Goal: Task Accomplishment & Management: Manage account settings

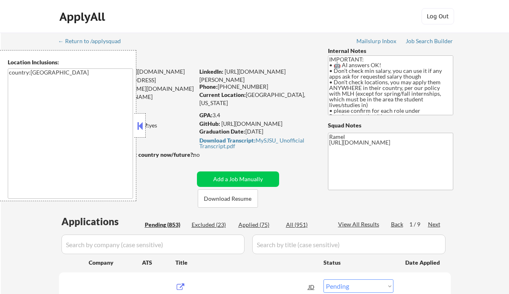
select select ""pending""
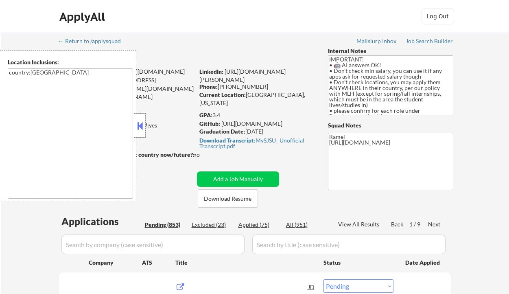
select select ""pending""
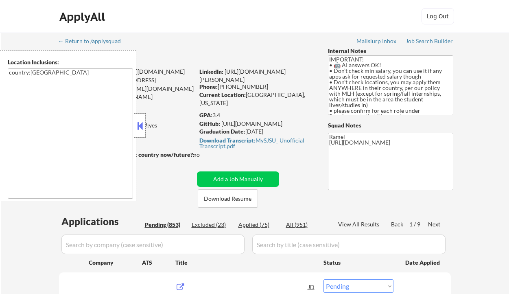
select select ""pending""
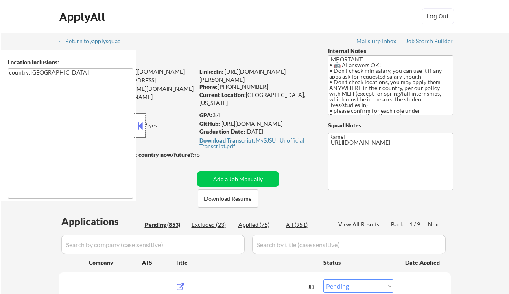
select select ""pending""
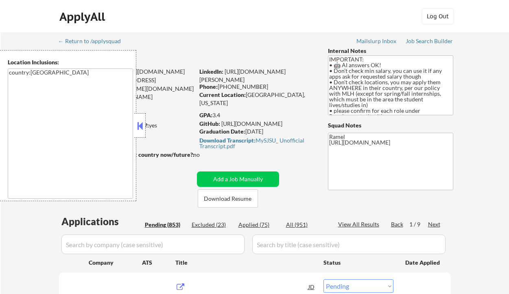
select select ""pending""
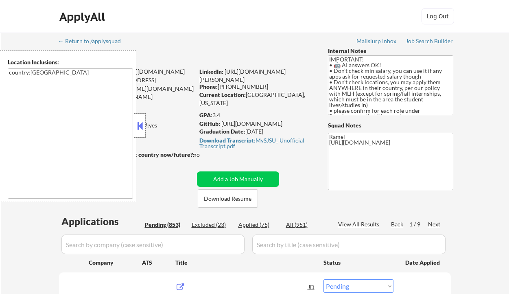
select select ""pending""
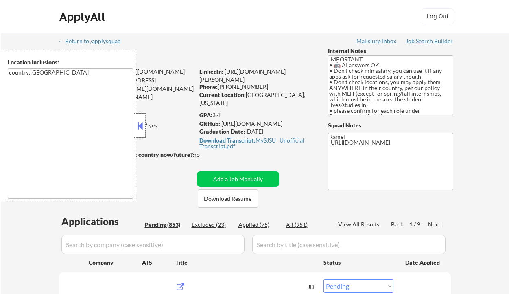
select select ""pending""
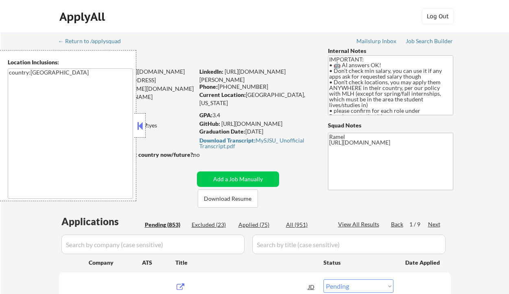
select select ""pending""
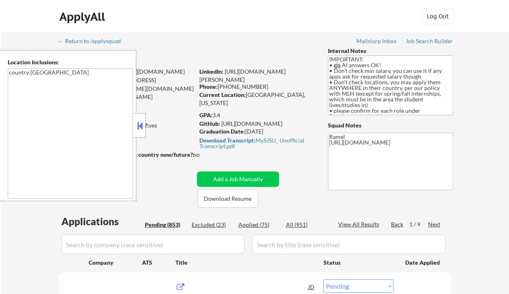
select select ""pending""
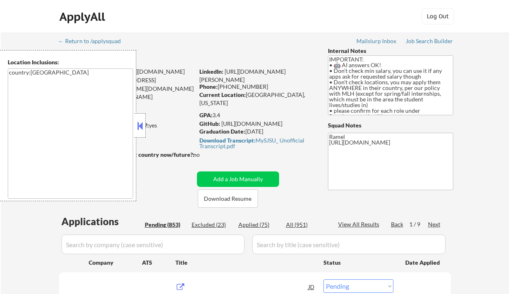
select select ""pending""
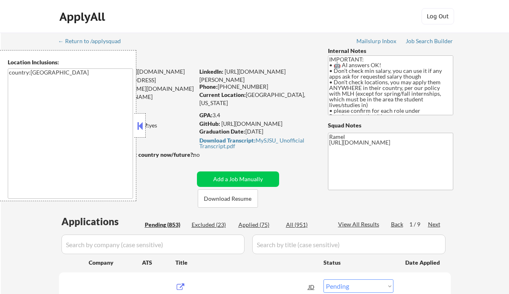
select select ""pending""
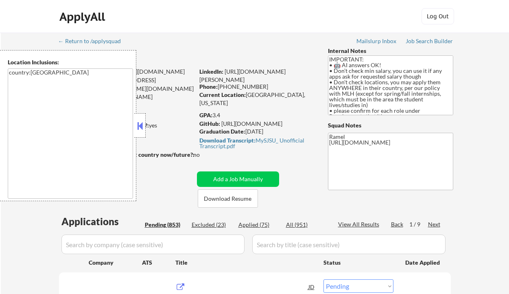
select select ""pending""
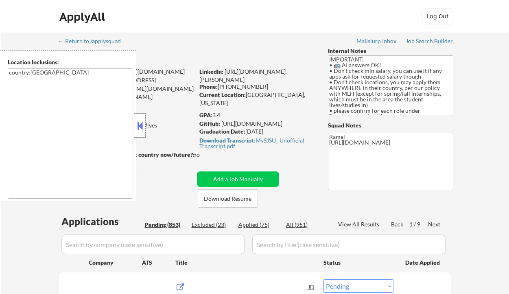
select select ""pending""
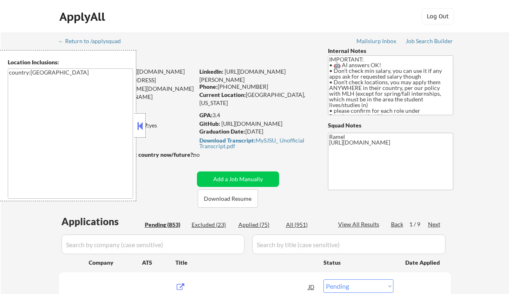
select select ""pending""
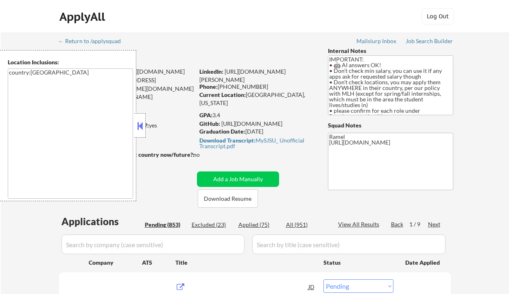
select select ""pending""
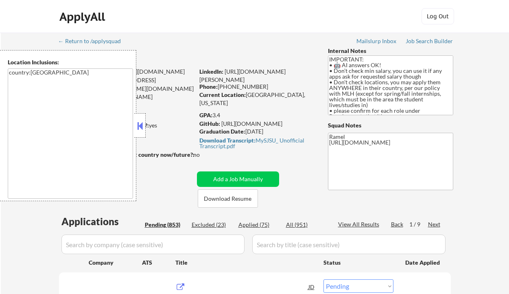
select select ""pending""
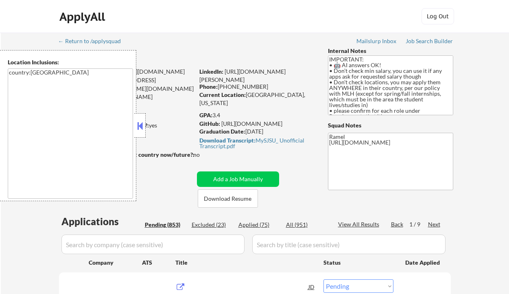
select select ""pending""
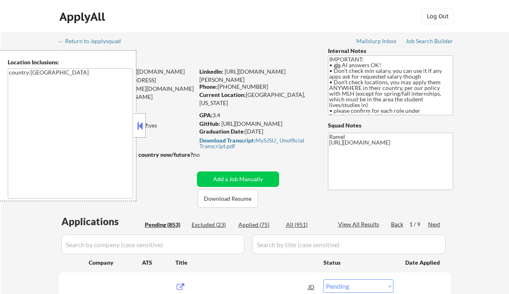
select select ""pending""
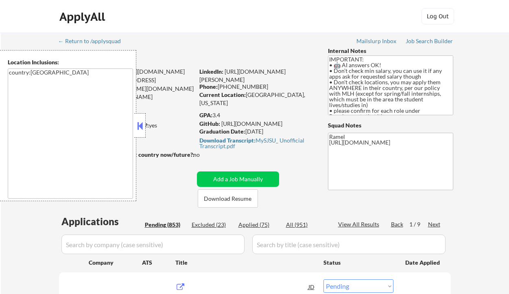
select select ""pending""
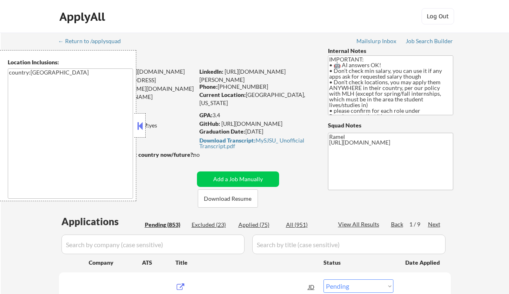
select select ""pending""
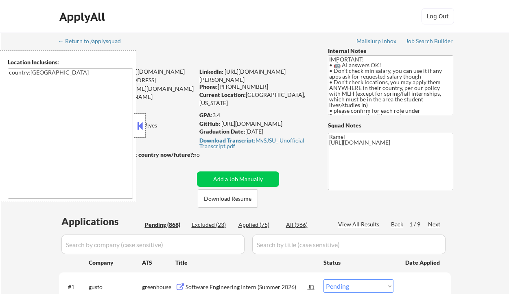
scroll to position [54, 0]
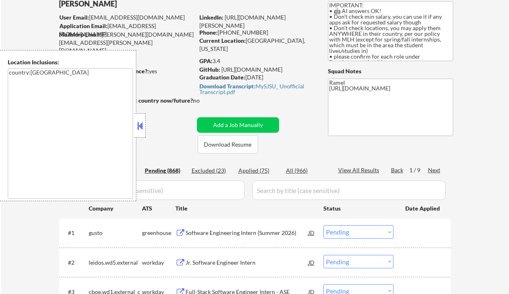
click at [140, 124] on button at bounding box center [139, 126] width 9 height 12
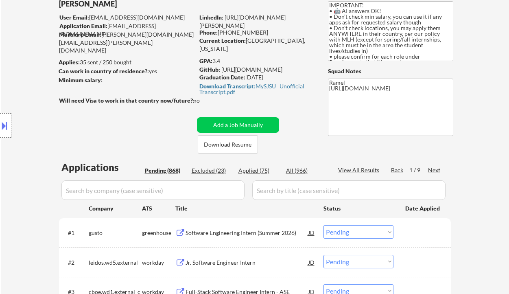
scroll to position [163, 0]
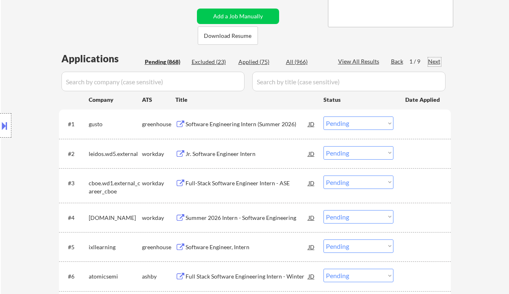
click at [437, 61] on div "Next" at bounding box center [434, 61] width 13 height 8
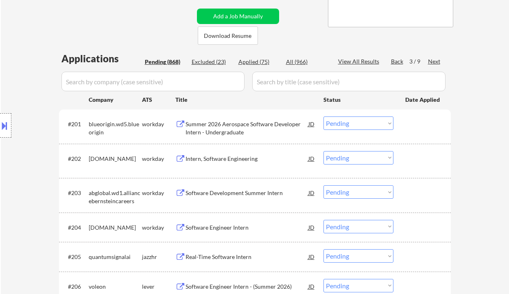
click at [265, 63] on div "Applied (75)" at bounding box center [258, 62] width 41 height 8
click at [360, 61] on div "View All Results" at bounding box center [360, 61] width 44 height 8
select select ""applied""
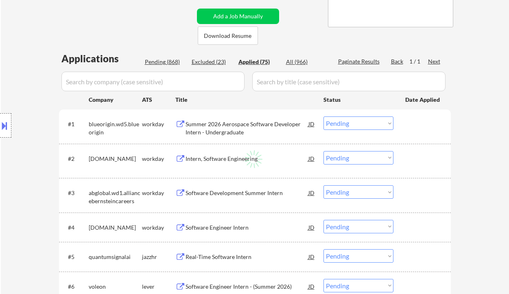
select select ""applied""
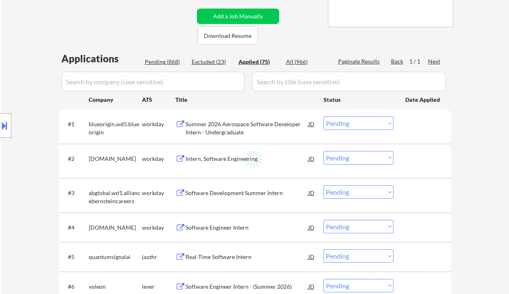
select select ""applied""
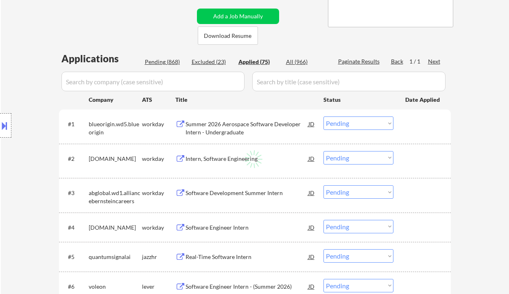
select select ""applied""
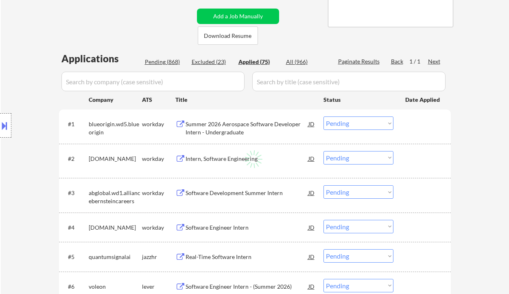
select select ""applied""
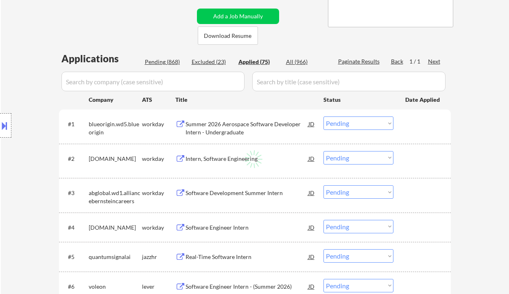
select select ""applied""
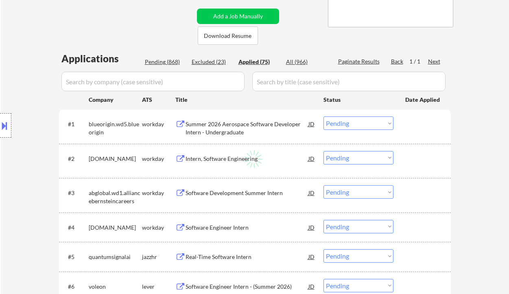
select select ""applied""
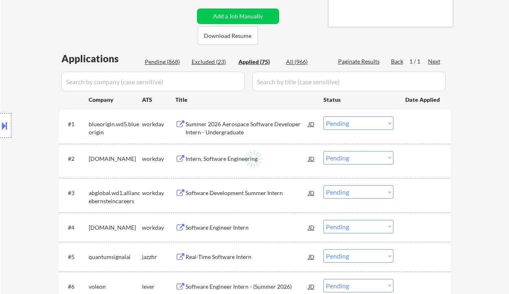
select select ""applied""
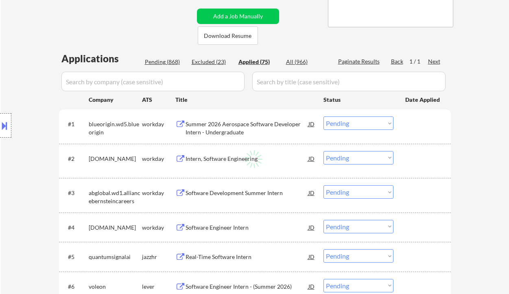
select select ""applied""
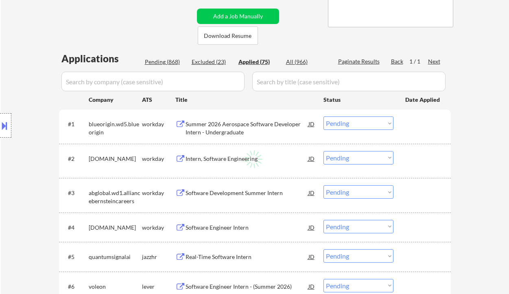
select select ""applied""
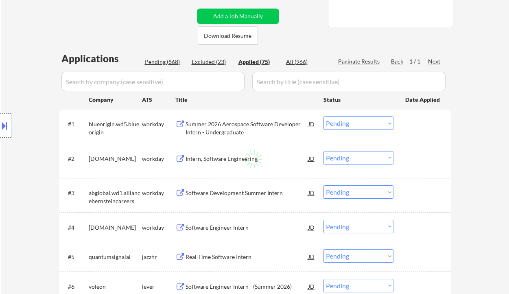
select select ""applied""
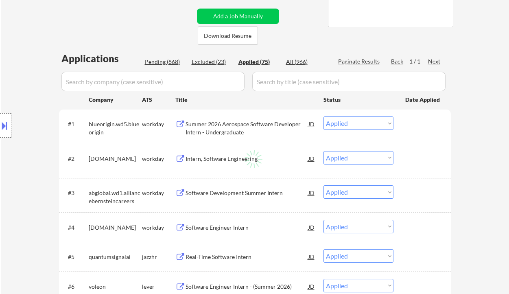
select select ""applied""
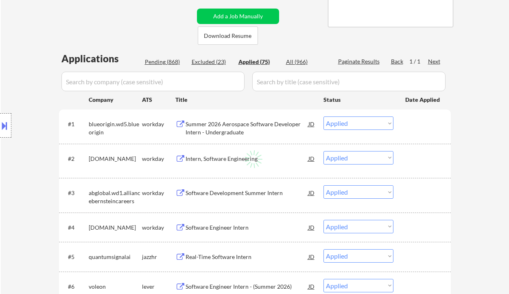
select select ""applied""
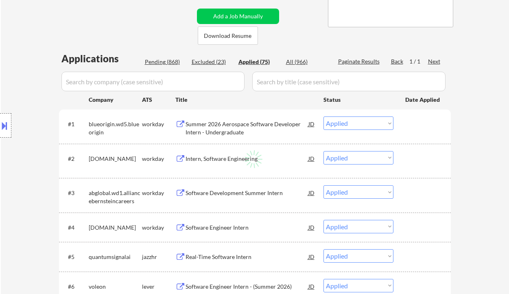
select select ""applied""
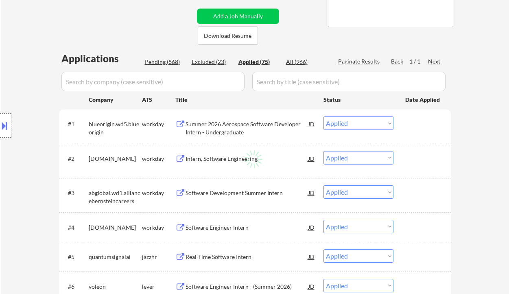
select select ""applied""
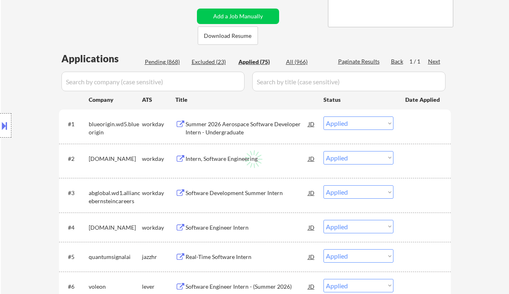
select select ""applied""
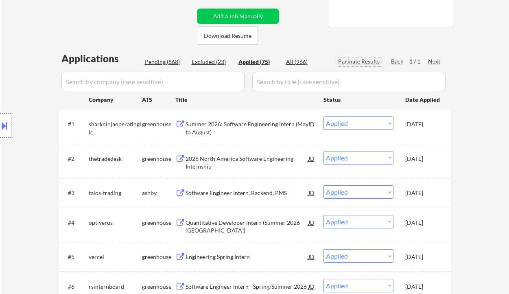
click at [155, 65] on div "Pending (868)" at bounding box center [165, 62] width 41 height 8
select select ""pending""
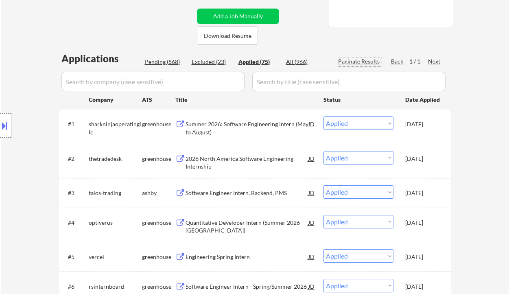
select select ""pending""
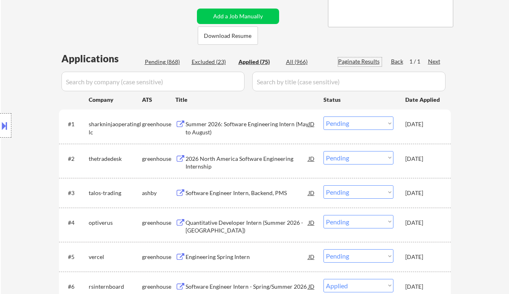
select select ""pending""
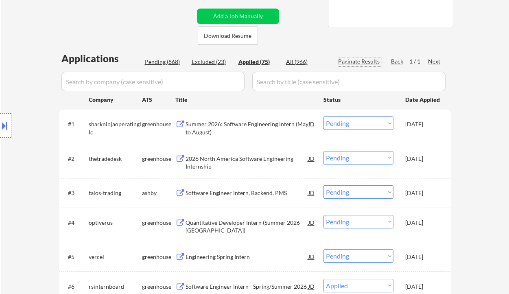
select select ""pending""
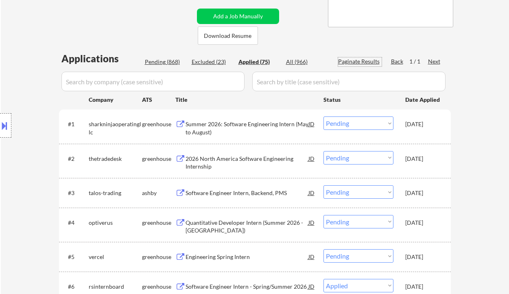
select select ""pending""
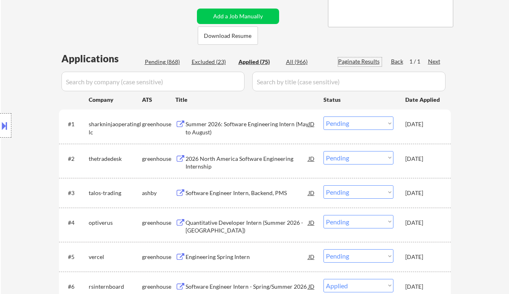
select select ""pending""
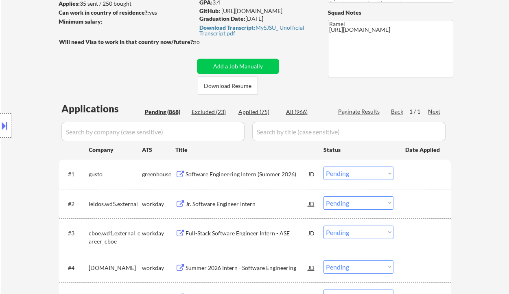
scroll to position [108, 0]
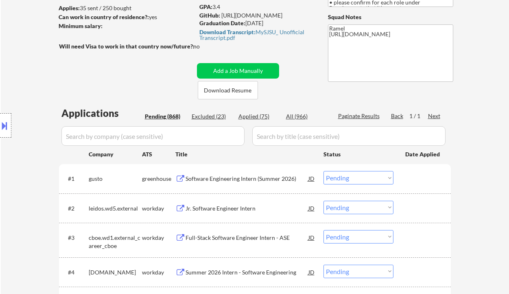
click at [432, 116] on div "Next" at bounding box center [434, 116] width 13 height 8
click at [432, 112] on div "Next" at bounding box center [434, 116] width 13 height 8
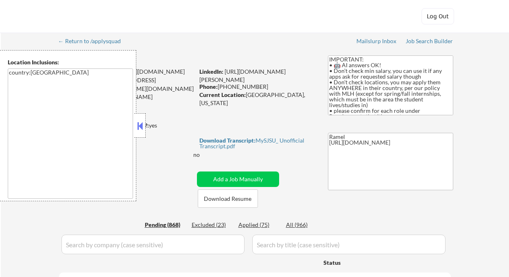
select select ""pending""
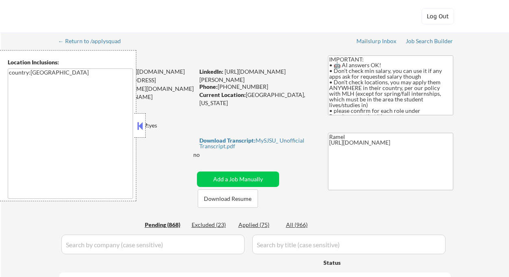
select select ""pending""
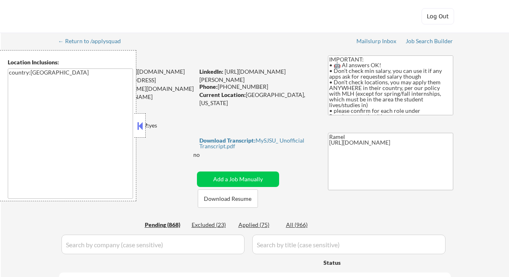
select select ""pending""
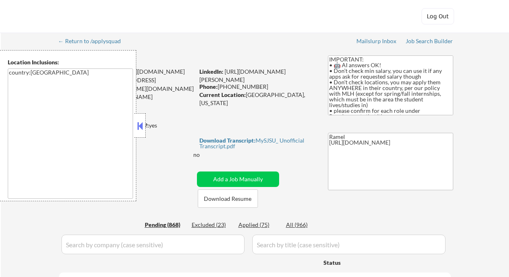
select select ""pending""
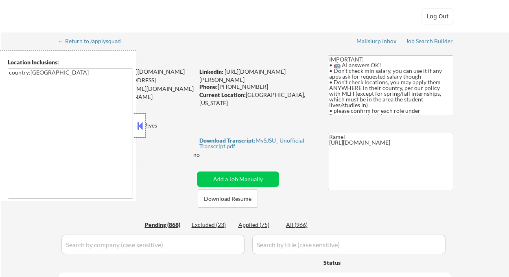
select select ""pending""
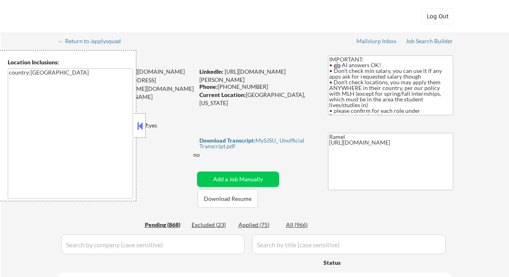
select select ""pending""
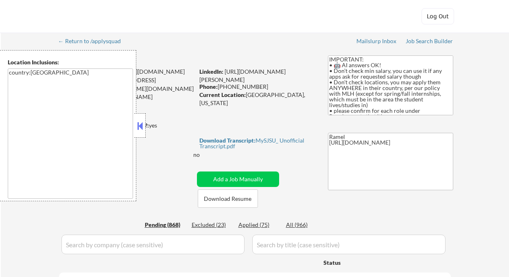
select select ""pending""
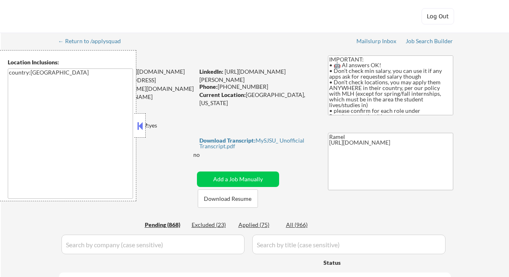
select select ""pending""
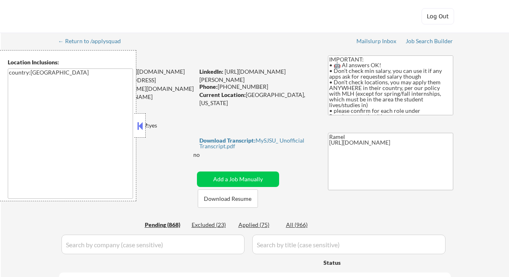
select select ""pending""
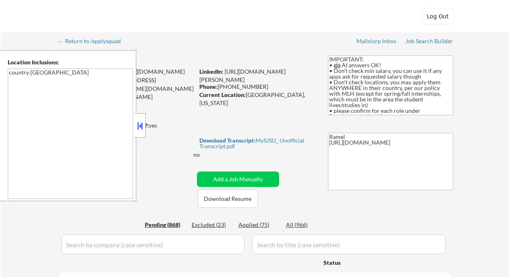
select select ""pending""
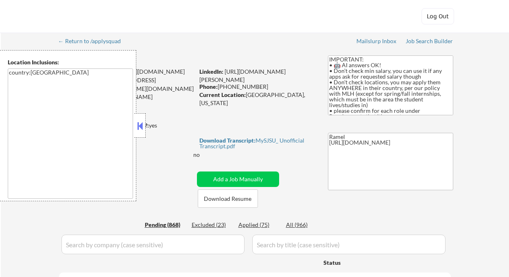
select select ""pending""
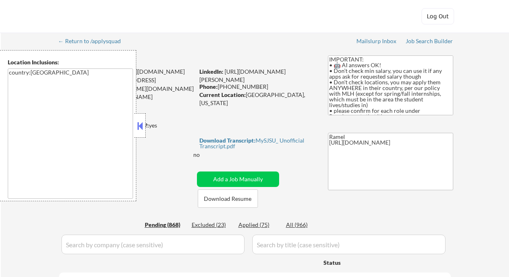
select select ""pending""
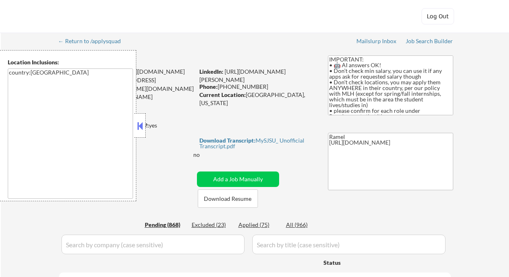
select select ""pending""
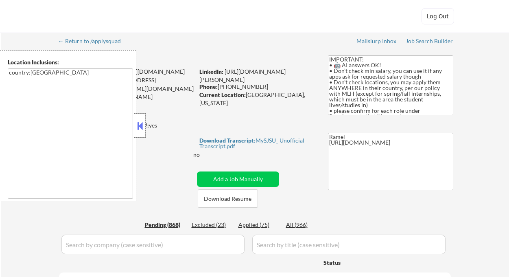
select select ""pending""
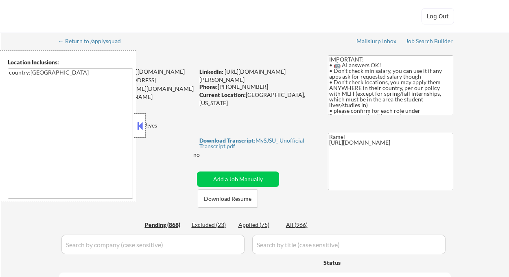
select select ""pending""
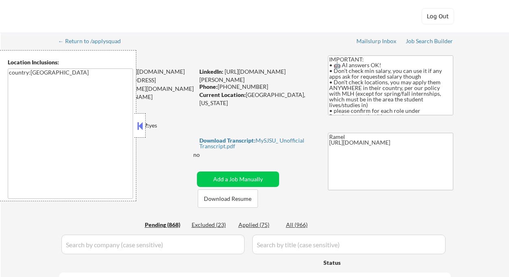
select select ""pending""
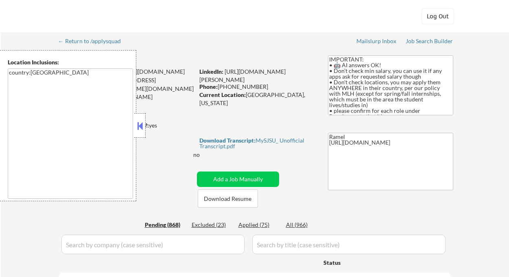
select select ""pending""
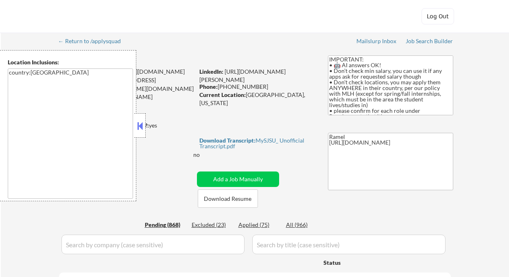
select select ""pending""
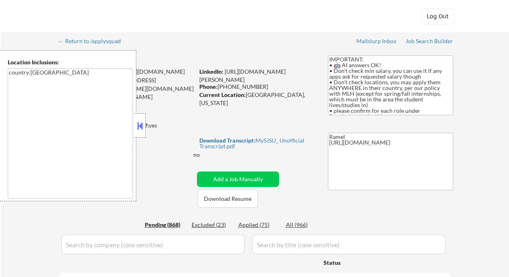
select select ""pending""
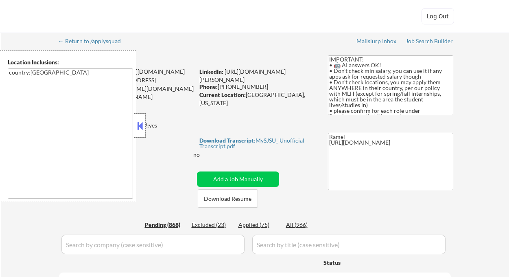
select select ""pending""
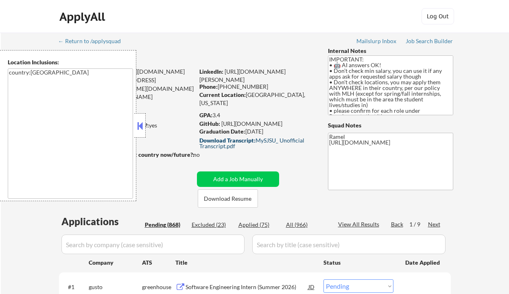
click at [232, 139] on strong "Download Transcript:" at bounding box center [227, 140] width 56 height 7
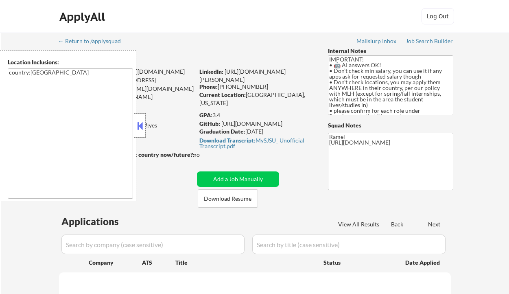
scroll to position [217, 0]
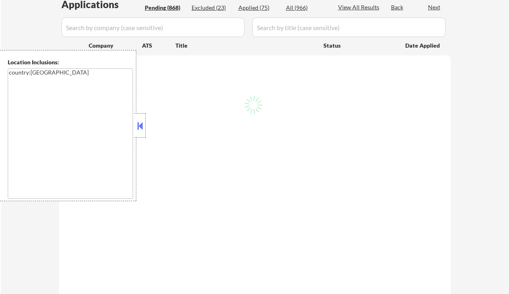
click at [142, 124] on button at bounding box center [139, 126] width 9 height 12
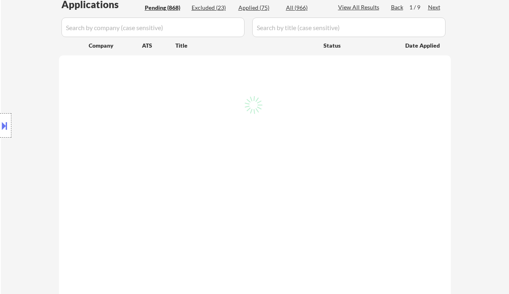
select select ""pending""
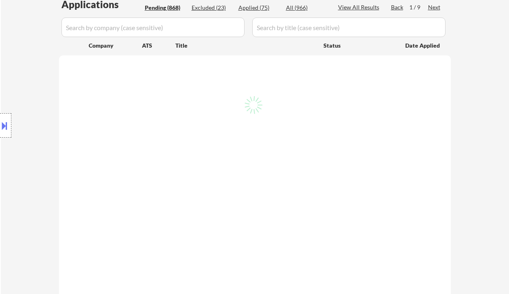
select select ""pending""
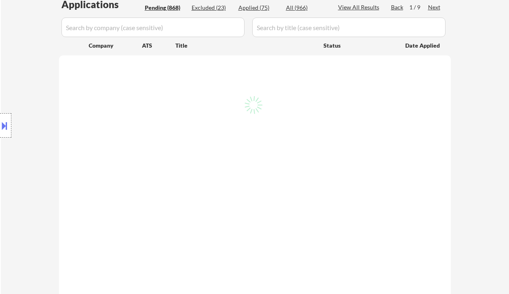
select select ""pending""
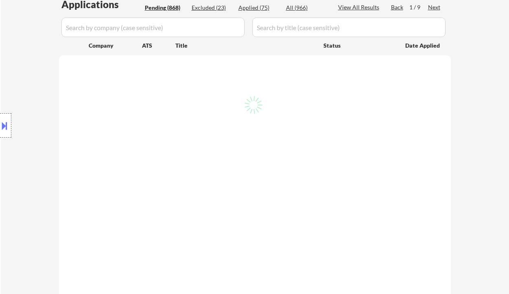
select select ""pending""
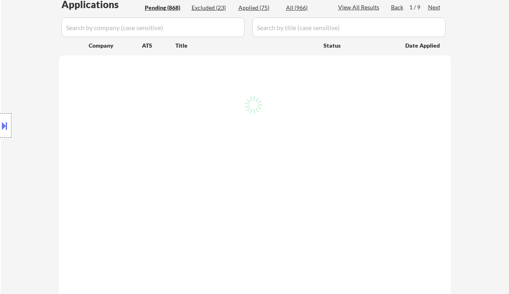
select select ""pending""
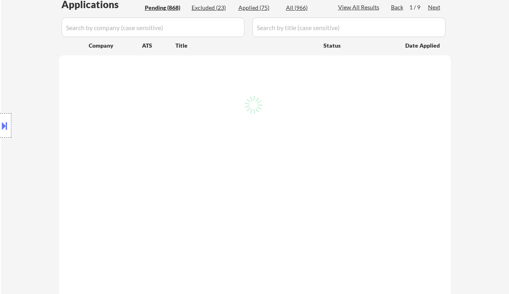
select select ""pending""
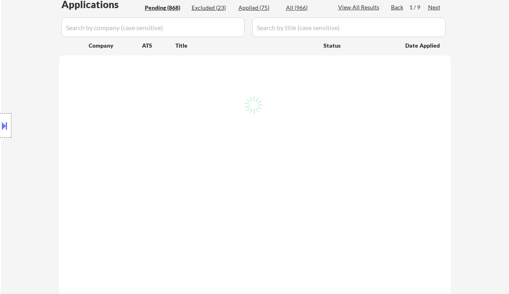
select select ""pending""
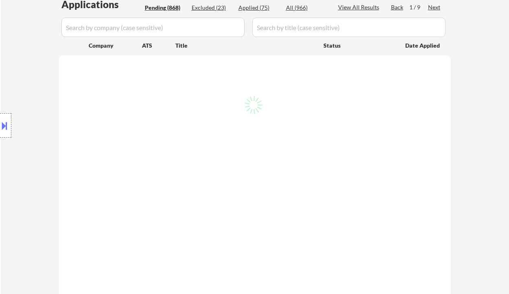
select select ""pending""
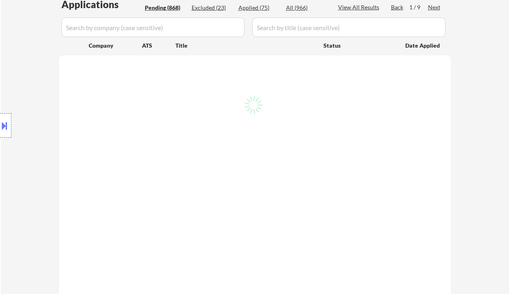
select select ""pending""
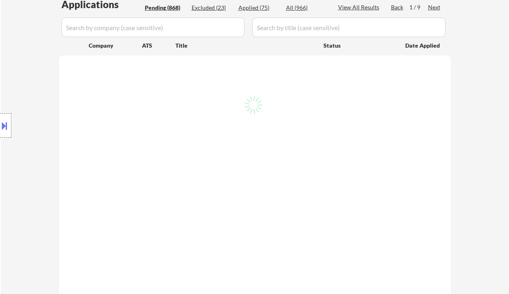
select select ""pending""
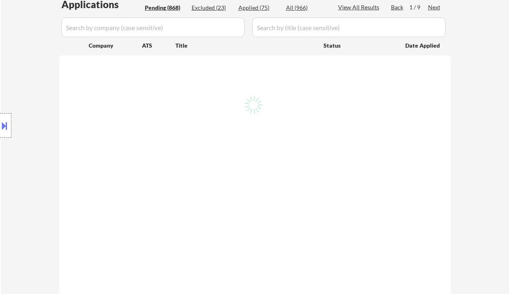
select select ""pending""
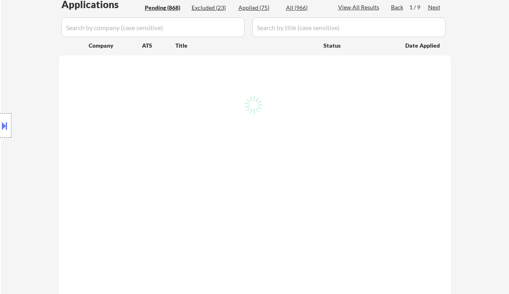
select select ""pending""
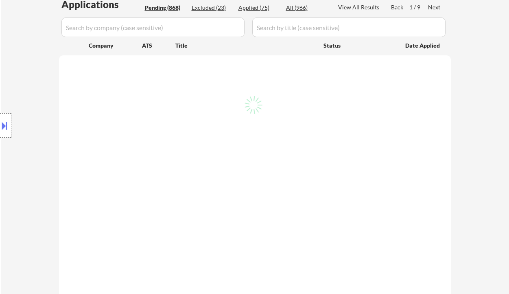
select select ""pending""
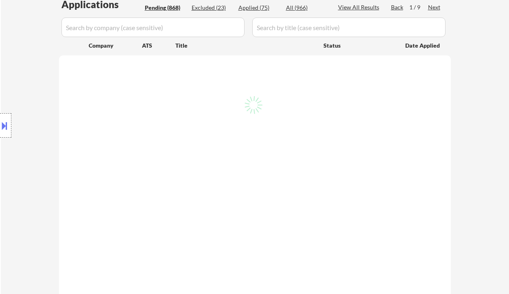
select select ""pending""
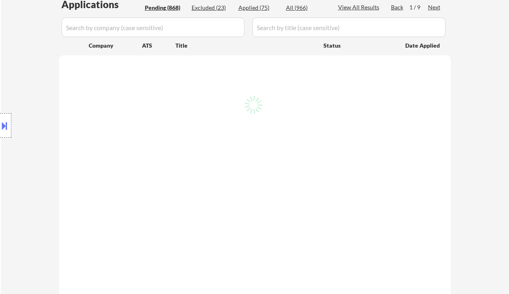
select select ""pending""
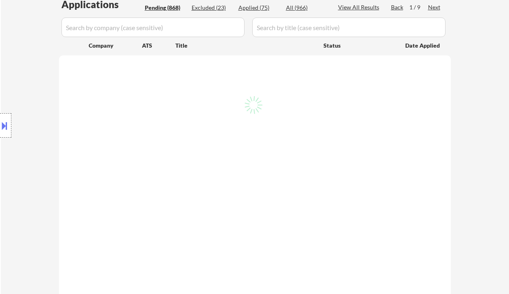
select select ""pending""
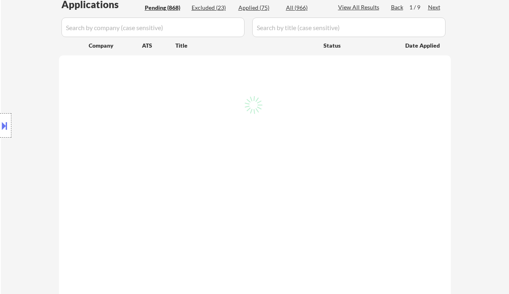
select select ""pending""
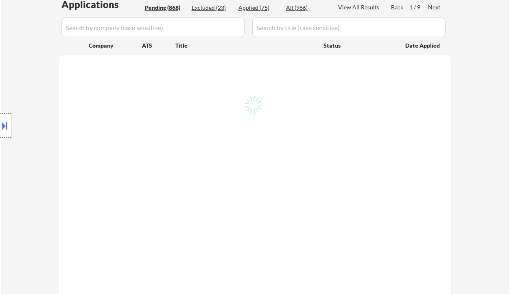
select select ""pending""
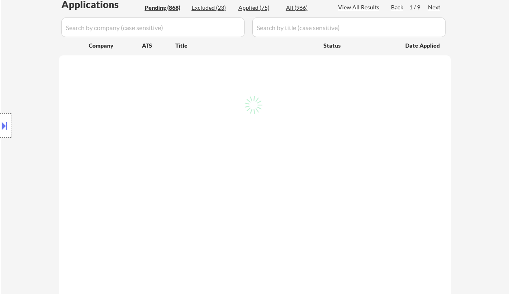
select select ""pending""
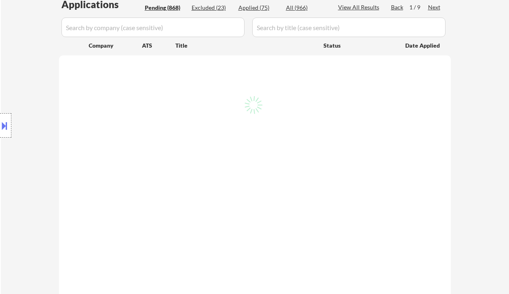
select select ""pending""
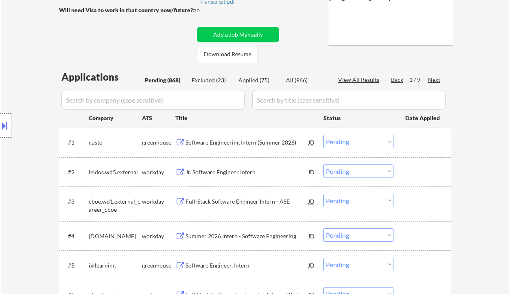
scroll to position [109, 0]
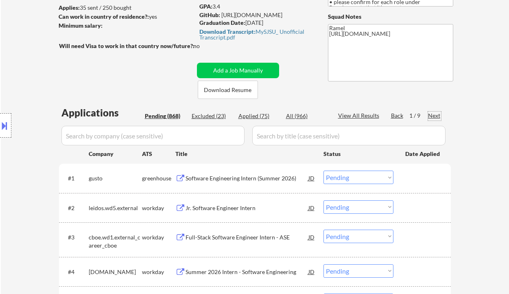
click at [436, 115] on div "Next" at bounding box center [434, 115] width 13 height 8
click at [437, 116] on div "Next" at bounding box center [434, 115] width 13 height 8
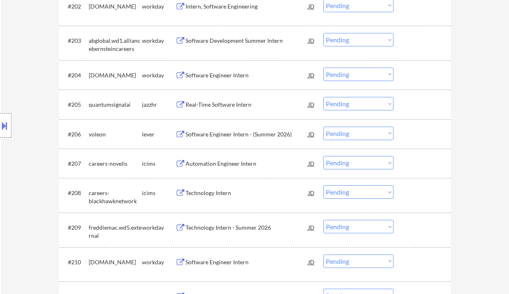
scroll to position [325, 0]
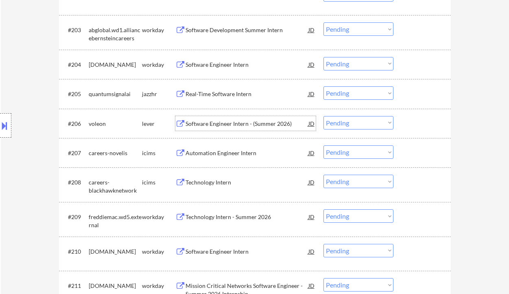
click at [209, 124] on div "Software Engineer Intern - (Summer 2026)" at bounding box center [246, 124] width 123 height 8
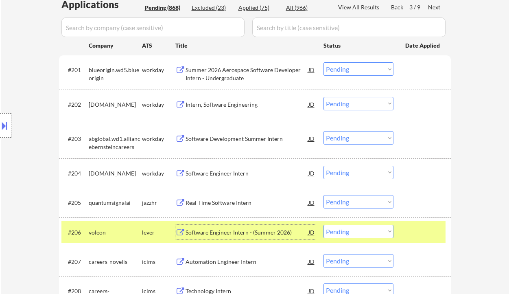
scroll to position [271, 0]
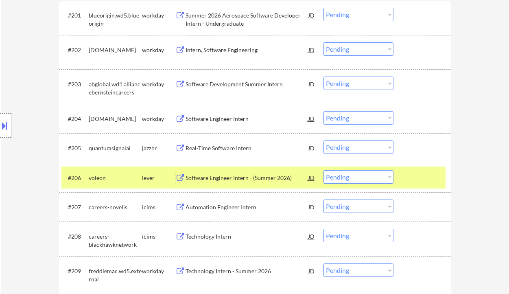
click at [359, 180] on select "Choose an option... Pending Applied Excluded (Questions) Excluded (Expired) Exc…" at bounding box center [358, 176] width 70 height 13
click at [323, 170] on select "Choose an option... Pending Applied Excluded (Questions) Excluded (Expired) Exc…" at bounding box center [358, 176] width 70 height 13
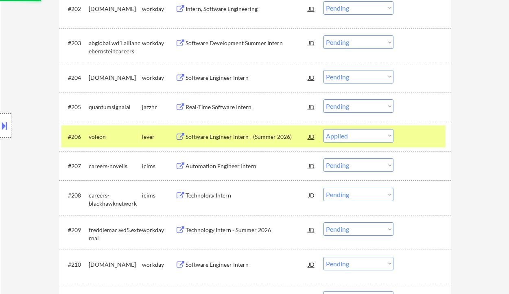
scroll to position [325, 0]
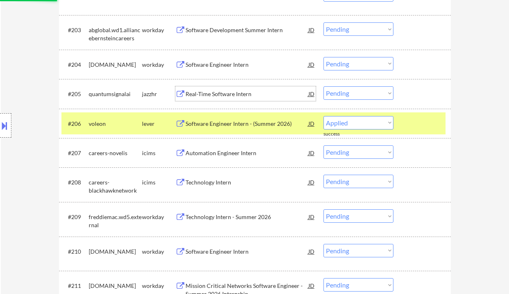
click at [231, 95] on div "Real-Time Software Intern" at bounding box center [246, 94] width 123 height 8
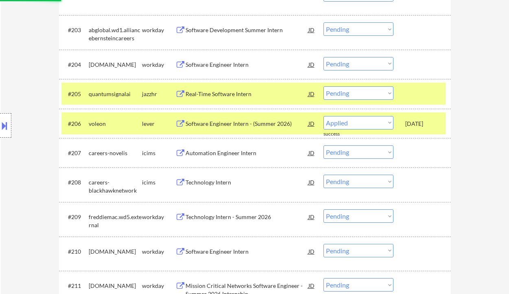
select select ""pending""
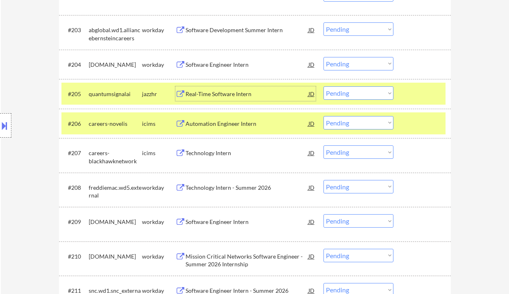
click at [353, 95] on select "Choose an option... Pending Applied Excluded (Questions) Excluded (Expired) Exc…" at bounding box center [358, 92] width 70 height 13
click at [323, 86] on select "Choose an option... Pending Applied Excluded (Questions) Excluded (Expired) Exc…" at bounding box center [358, 92] width 70 height 13
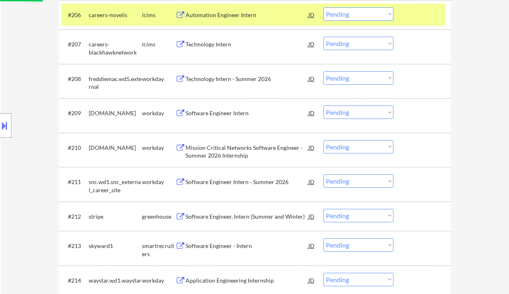
scroll to position [542, 0]
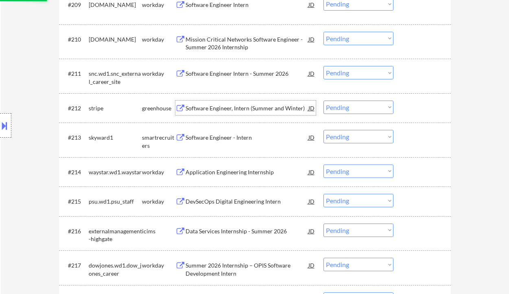
select select ""pending""
click at [235, 108] on div "Software Engineer, Intern (Summer and Winter)" at bounding box center [246, 108] width 123 height 8
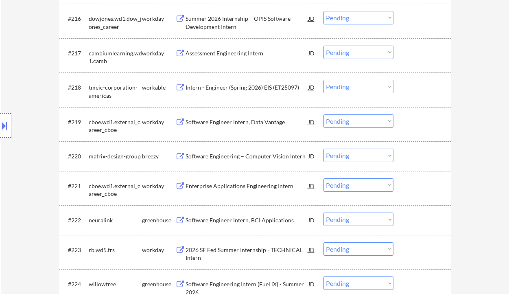
scroll to position [922, 0]
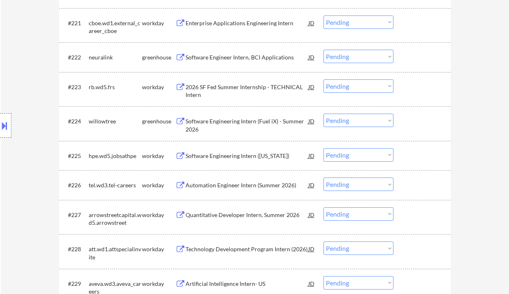
click at [224, 62] on div "Software Engineer Intern, BCI Applications" at bounding box center [246, 57] width 123 height 15
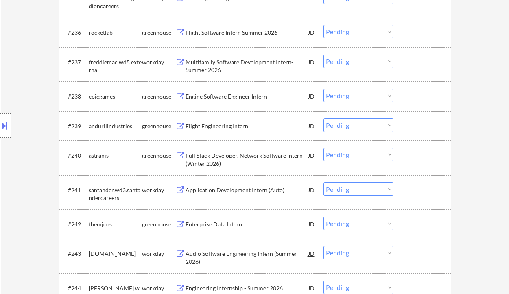
scroll to position [1464, 0]
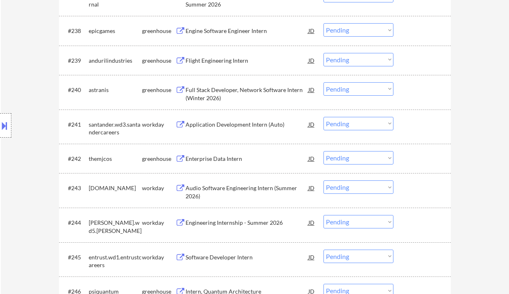
click at [233, 66] on div "Flight Engineering Intern" at bounding box center [246, 60] width 123 height 15
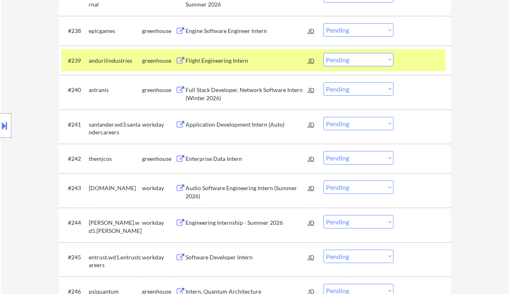
click at [354, 52] on div "#239 andurilindustries greenhouse Flight Engineering Intern JD Choose an option…" at bounding box center [253, 60] width 384 height 22
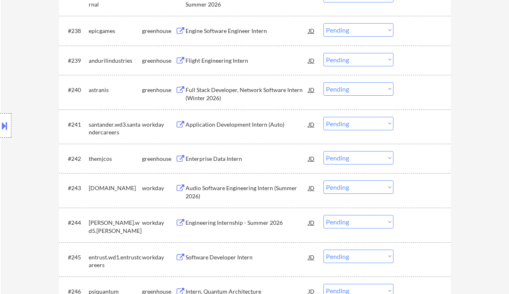
drag, startPoint x: 356, startPoint y: 58, endPoint x: 355, endPoint y: 65, distance: 7.4
click at [356, 58] on select "Choose an option... Pending Applied Excluded (Questions) Excluded (Expired) Exc…" at bounding box center [358, 59] width 70 height 13
click at [323, 53] on select "Choose an option... Pending Applied Excluded (Questions) Excluded (Expired) Exc…" at bounding box center [358, 59] width 70 height 13
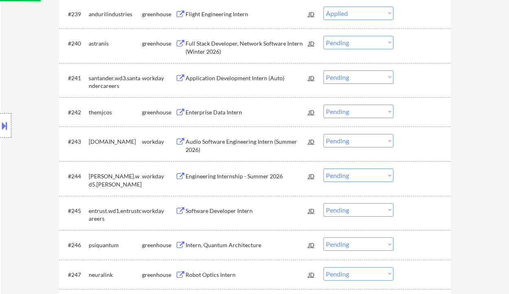
scroll to position [1518, 0]
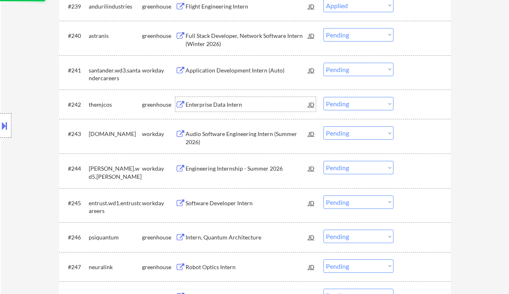
click at [223, 107] on div "Enterprise Data Intern" at bounding box center [246, 104] width 123 height 8
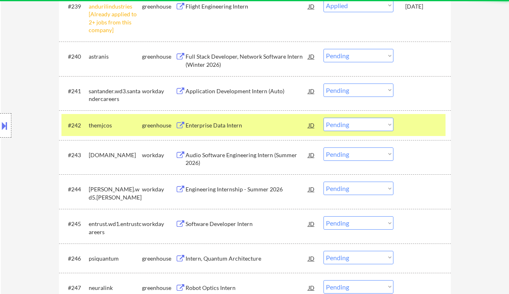
select select ""pending""
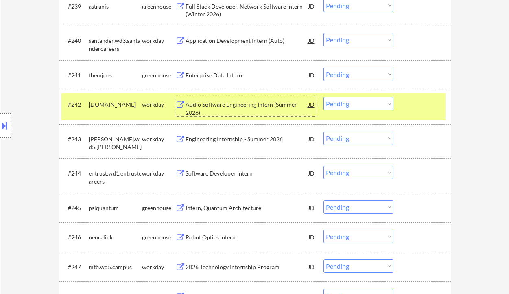
click at [354, 77] on select "Choose an option... Pending Applied Excluded (Questions) Excluded (Expired) Exc…" at bounding box center [358, 74] width 70 height 13
click at [323, 68] on select "Choose an option... Pending Applied Excluded (Questions) Excluded (Expired) Exc…" at bounding box center [358, 74] width 70 height 13
select select ""pending""
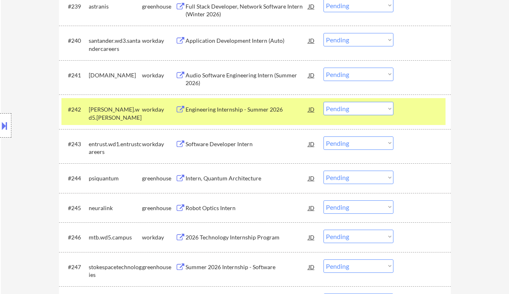
scroll to position [1572, 0]
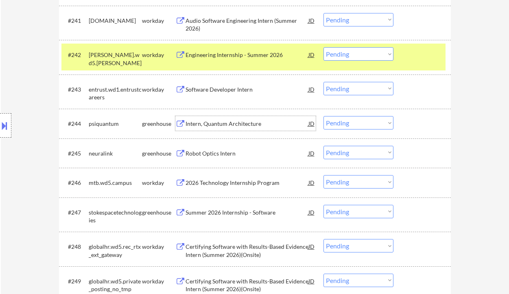
click at [208, 122] on div "Intern, Quantum Architecture" at bounding box center [246, 124] width 123 height 8
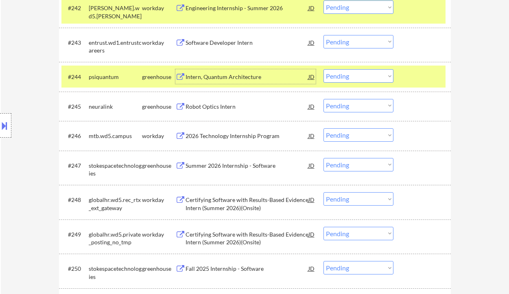
scroll to position [1627, 0]
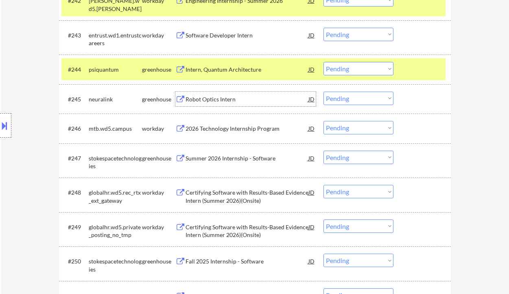
click at [215, 102] on div "Robot Optics Intern" at bounding box center [246, 99] width 123 height 8
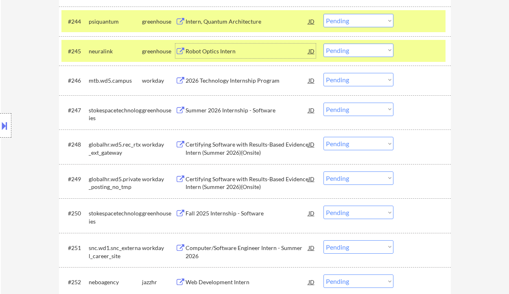
scroll to position [1681, 0]
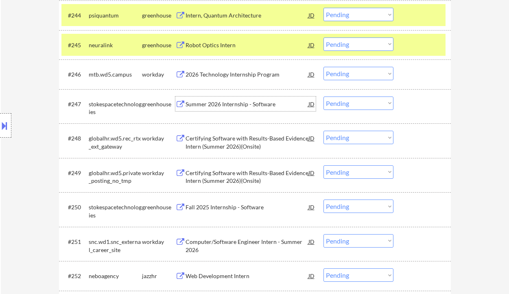
click at [233, 107] on div "Summer 2026 Internship - Software" at bounding box center [246, 104] width 123 height 8
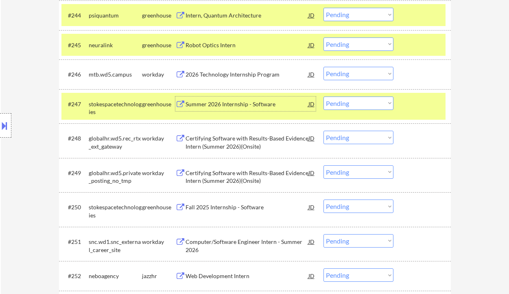
click at [347, 104] on select "Choose an option... Pending Applied Excluded (Questions) Excluded (Expired) Exc…" at bounding box center [358, 102] width 70 height 13
click at [323, 96] on select "Choose an option... Pending Applied Excluded (Questions) Excluded (Expired) Exc…" at bounding box center [358, 102] width 70 height 13
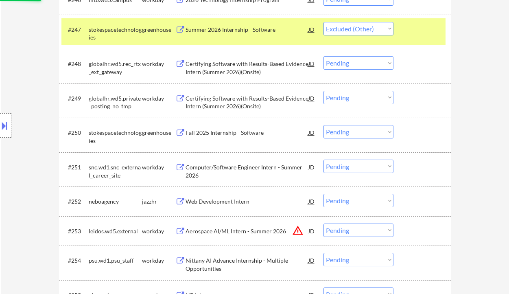
scroll to position [1789, 0]
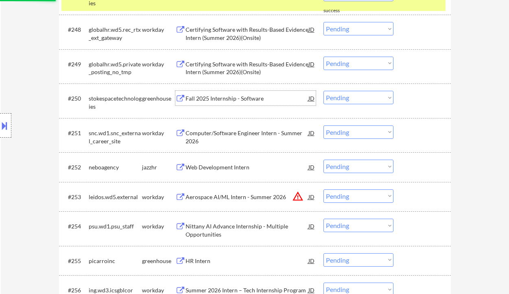
select select ""pending""
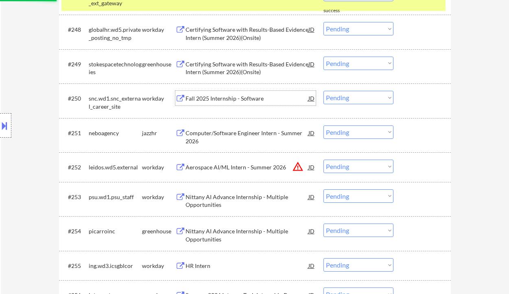
click at [209, 98] on div "Fall 2025 Internship - Software" at bounding box center [246, 98] width 123 height 8
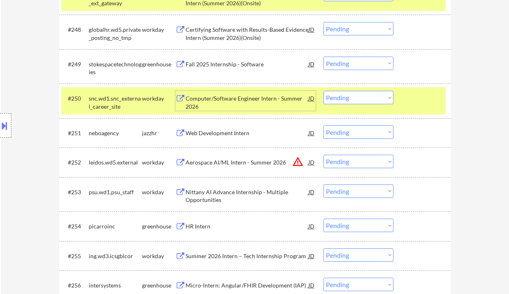
scroll to position [1952, 0]
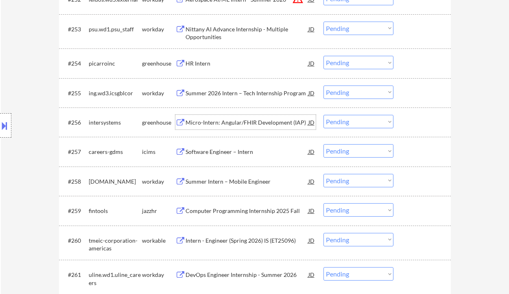
click at [222, 125] on div "Micro-Intern: Angular/FHIR Development (IAP)" at bounding box center [246, 122] width 123 height 8
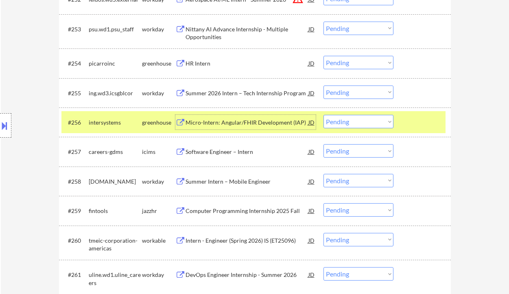
click at [369, 118] on select "Choose an option... Pending Applied Excluded (Questions) Excluded (Expired) Exc…" at bounding box center [358, 121] width 70 height 13
click at [323, 115] on select "Choose an option... Pending Applied Excluded (Questions) Excluded (Expired) Exc…" at bounding box center [358, 121] width 70 height 13
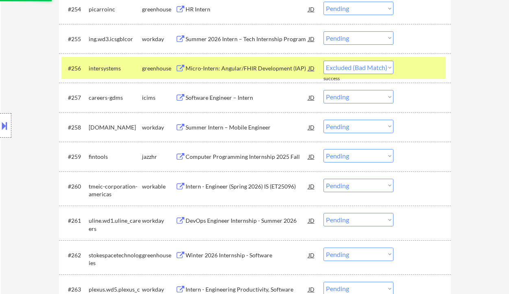
click at [232, 155] on div "Computer Programming Internship 2025 Fall" at bounding box center [246, 156] width 123 height 8
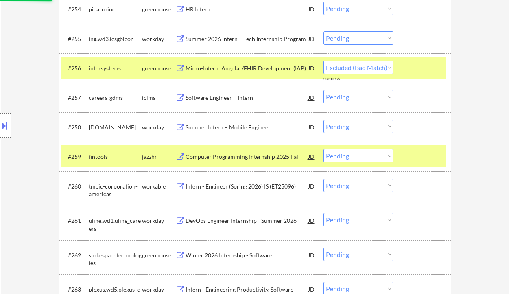
select select ""pending""
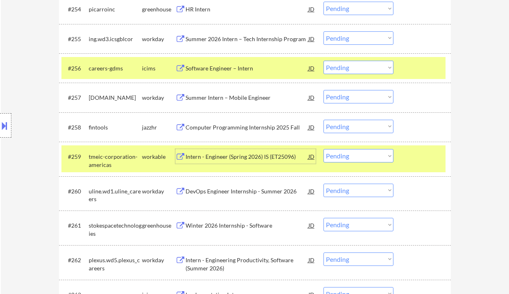
drag, startPoint x: 342, startPoint y: 126, endPoint x: 352, endPoint y: 133, distance: 12.3
click at [342, 126] on select "Choose an option... Pending Applied Excluded (Questions) Excluded (Expired) Exc…" at bounding box center [358, 126] width 70 height 13
click at [323, 120] on select "Choose an option... Pending Applied Excluded (Questions) Excluded (Expired) Exc…" at bounding box center [358, 126] width 70 height 13
select select ""pending""
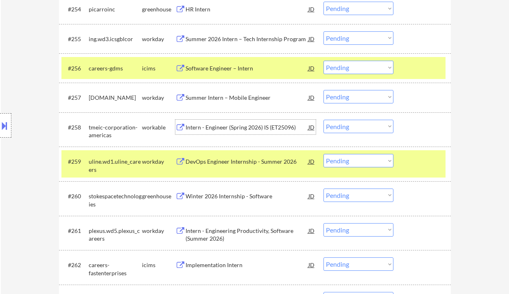
click at [244, 129] on div "Intern - Engineer (Spring 2026) IS (ET25096)" at bounding box center [246, 127] width 123 height 8
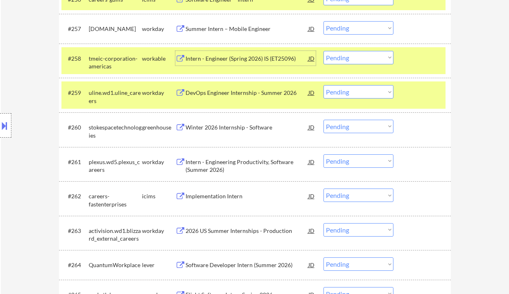
scroll to position [2115, 0]
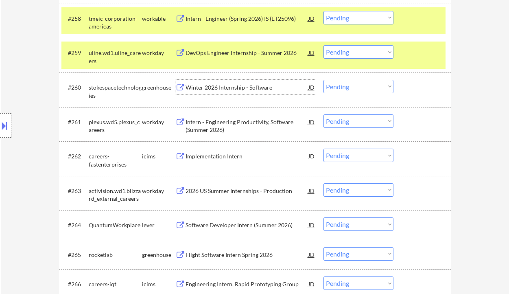
click at [233, 88] on div "Winter 2026 Internship - Software" at bounding box center [246, 87] width 123 height 8
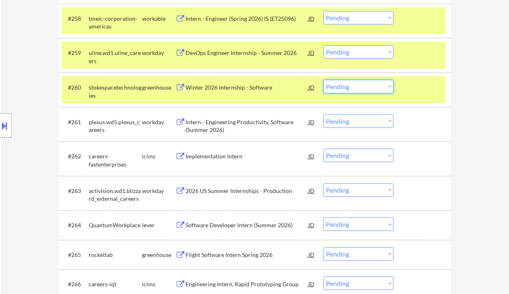
click at [372, 90] on select "Choose an option... Pending Applied Excluded (Questions) Excluded (Expired) Exc…" at bounding box center [358, 86] width 70 height 13
click at [323, 80] on select "Choose an option... Pending Applied Excluded (Questions) Excluded (Expired) Exc…" at bounding box center [358, 86] width 70 height 13
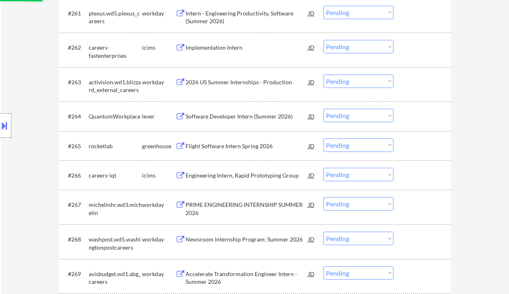
click at [222, 114] on div "Software Developer Intern (Summer 2026)" at bounding box center [246, 116] width 123 height 8
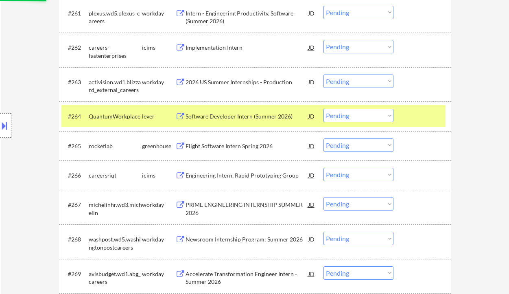
select select ""pending""
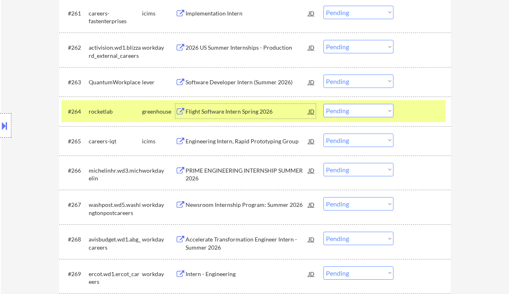
click at [247, 112] on div "Flight Software Intern Spring 2026" at bounding box center [246, 111] width 123 height 8
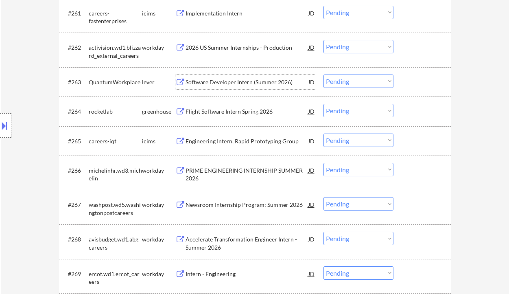
click at [214, 84] on div "Software Developer Intern (Summer 2026)" at bounding box center [246, 82] width 123 height 8
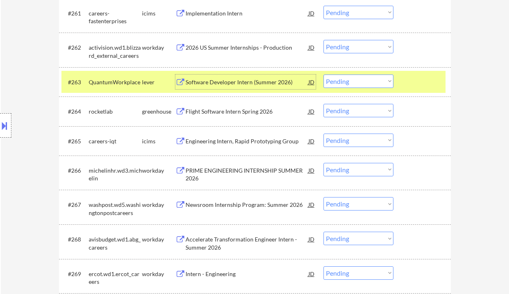
click at [352, 82] on select "Choose an option... Pending Applied Excluded (Questions) Excluded (Expired) Exc…" at bounding box center [358, 80] width 70 height 13
click at [323, 74] on select "Choose an option... Pending Applied Excluded (Questions) Excluded (Expired) Exc…" at bounding box center [358, 80] width 70 height 13
click at [239, 111] on div "Flight Software Intern Spring 2026" at bounding box center [246, 111] width 123 height 8
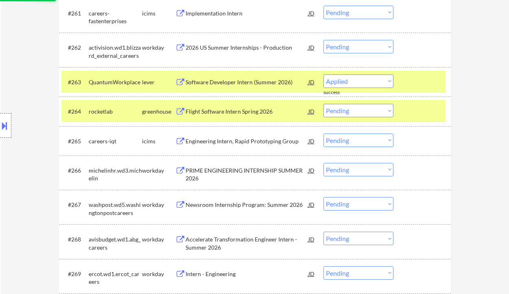
select select ""pending""
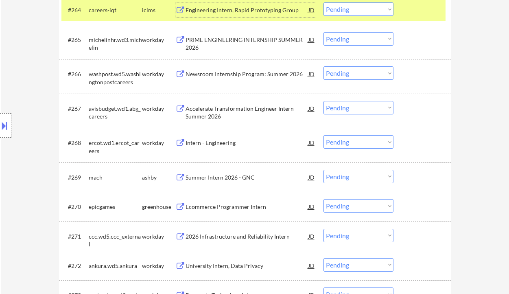
scroll to position [2386, 0]
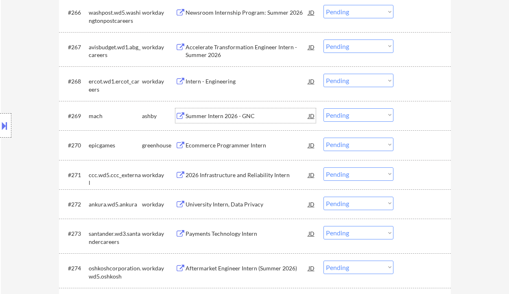
click at [218, 117] on div "Summer Intern 2026 - GNC" at bounding box center [246, 116] width 123 height 8
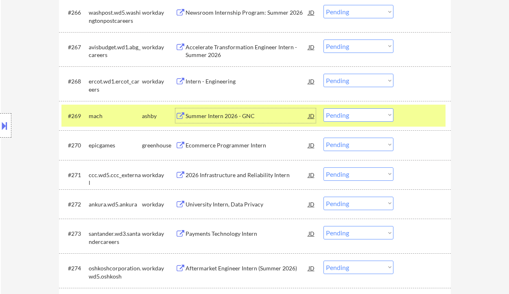
click at [342, 116] on select "Choose an option... Pending Applied Excluded (Questions) Excluded (Expired) Exc…" at bounding box center [358, 114] width 70 height 13
click at [323, 108] on select "Choose an option... Pending Applied Excluded (Questions) Excluded (Expired) Exc…" at bounding box center [358, 114] width 70 height 13
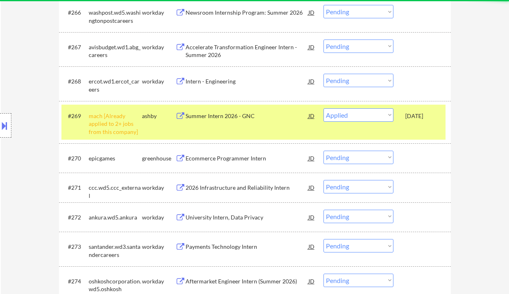
select select ""pending""
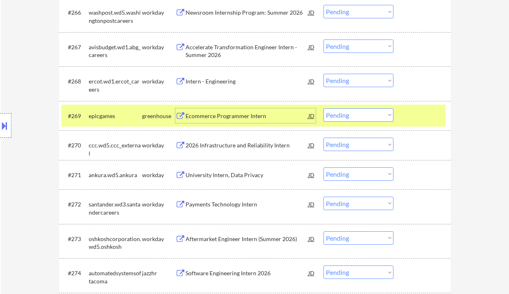
click at [241, 118] on div "Ecommerce Programmer Intern" at bounding box center [246, 116] width 123 height 8
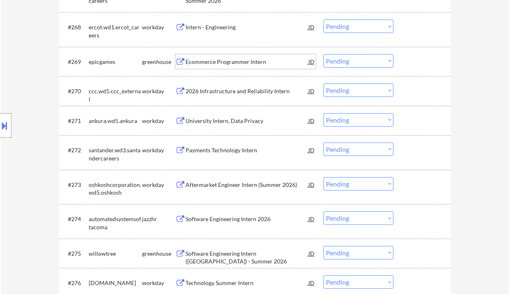
scroll to position [2548, 0]
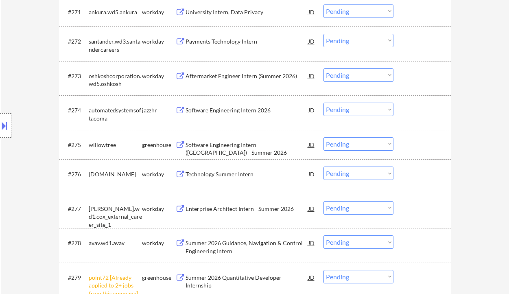
click at [251, 146] on div "Software Engineering Intern ([GEOGRAPHIC_DATA]) - Summer 2026" at bounding box center [246, 149] width 123 height 16
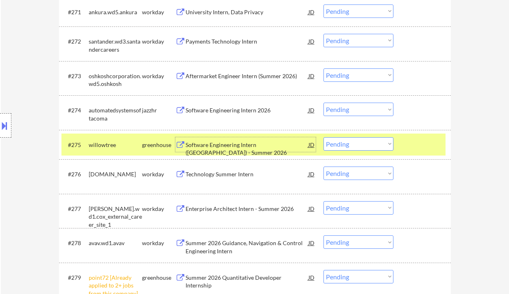
click at [357, 147] on select "Choose an option... Pending Applied Excluded (Questions) Excluded (Expired) Exc…" at bounding box center [358, 143] width 70 height 13
click at [323, 137] on select "Choose an option... Pending Applied Excluded (Questions) Excluded (Expired) Exc…" at bounding box center [358, 143] width 70 height 13
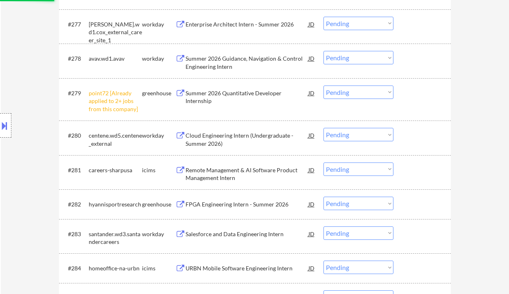
scroll to position [2819, 0]
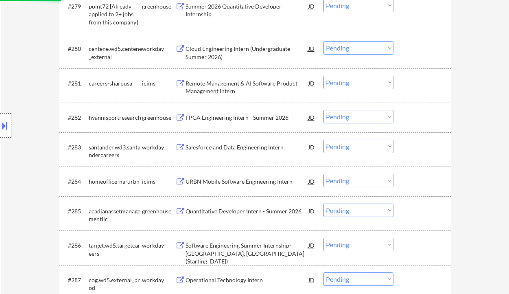
select select ""pending""
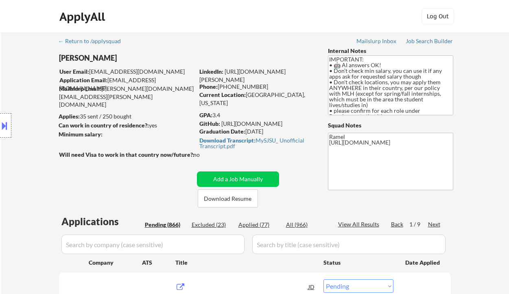
select select ""pending""
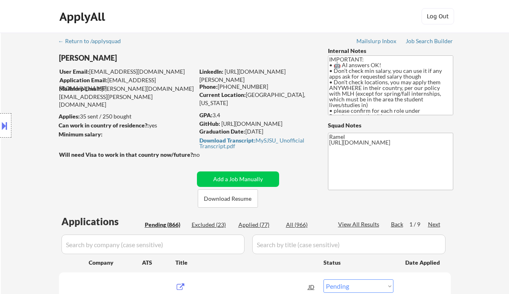
select select ""pending""
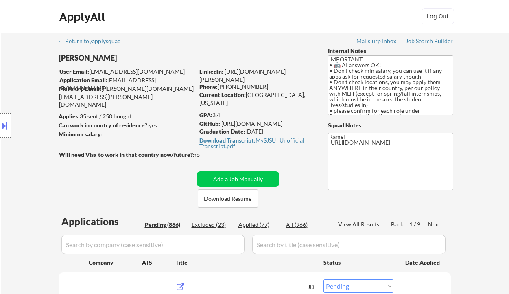
select select ""pending""
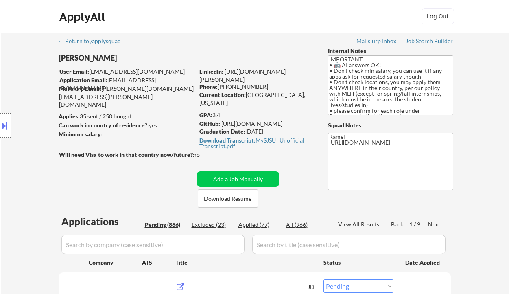
select select ""pending""
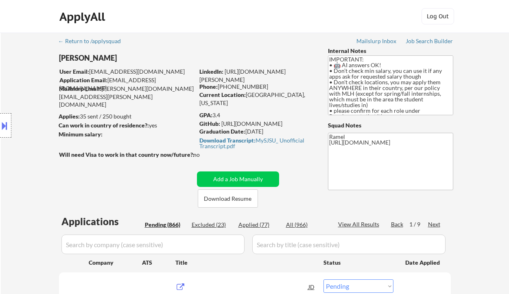
select select ""pending""
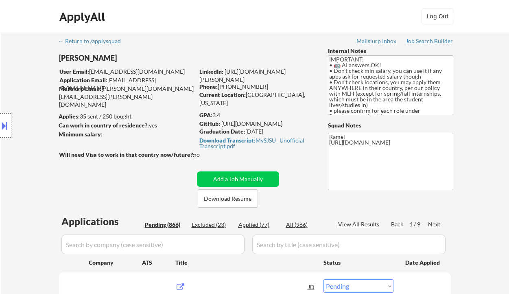
select select ""pending""
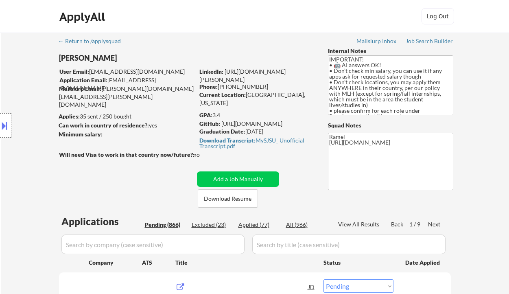
select select ""pending""
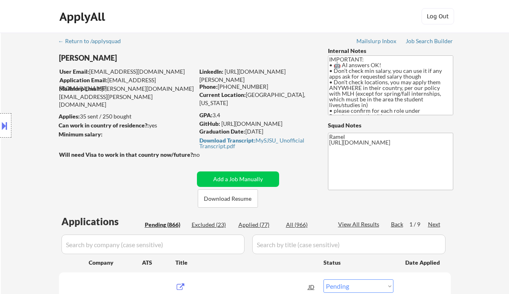
select select ""pending""
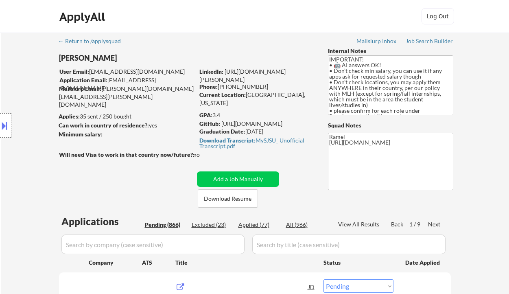
select select ""pending""
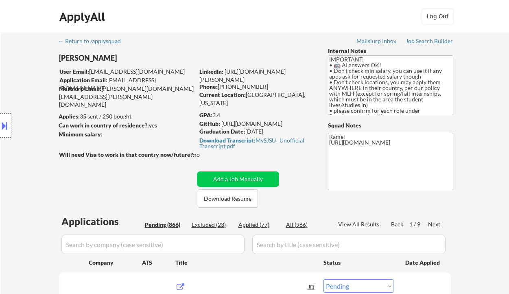
select select ""pending""
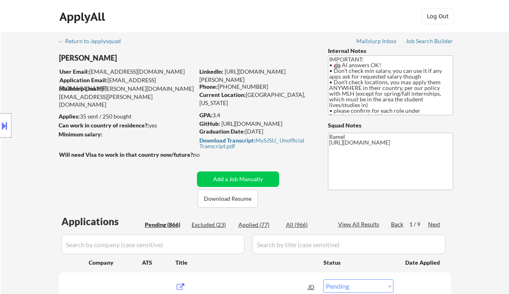
select select ""pending""
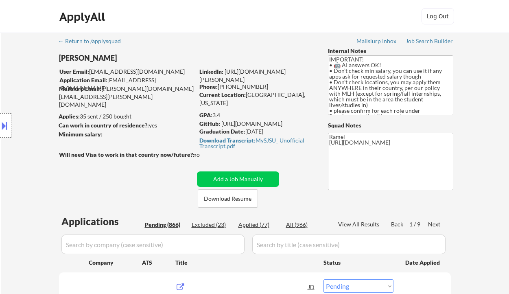
select select ""pending""
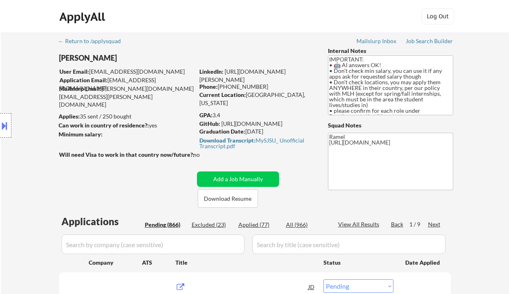
select select ""pending""
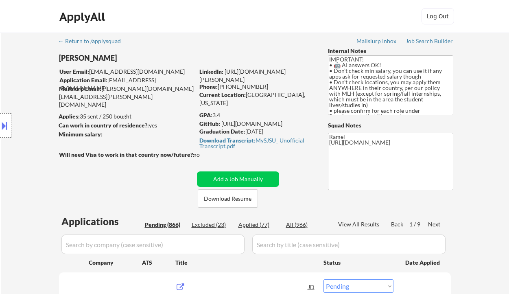
select select ""pending""
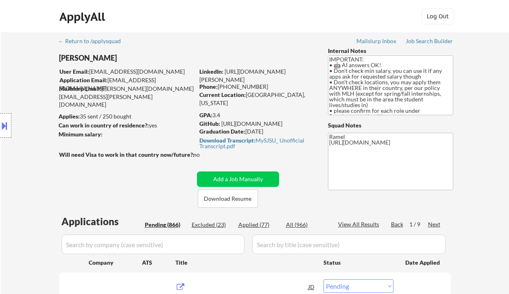
select select ""pending""
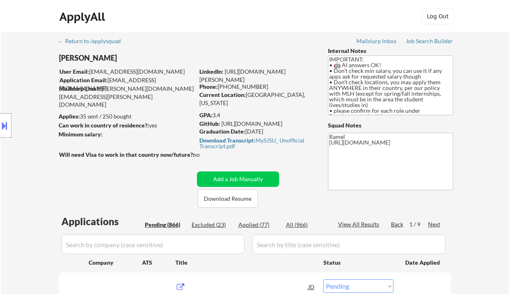
select select ""pending""
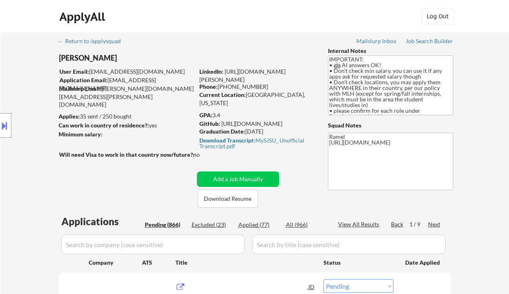
select select ""pending""
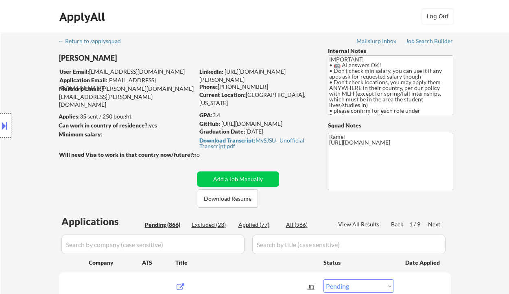
select select ""pending""
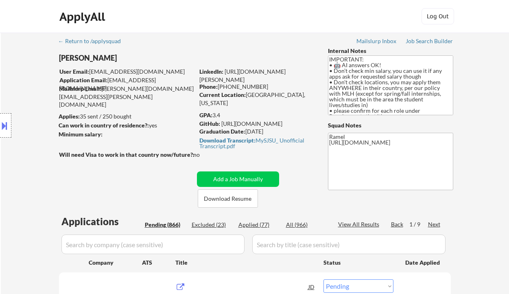
select select ""pending""
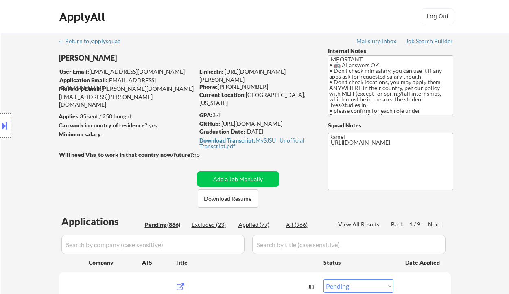
select select ""pending""
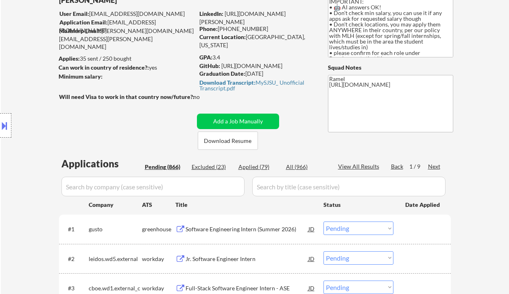
scroll to position [54, 0]
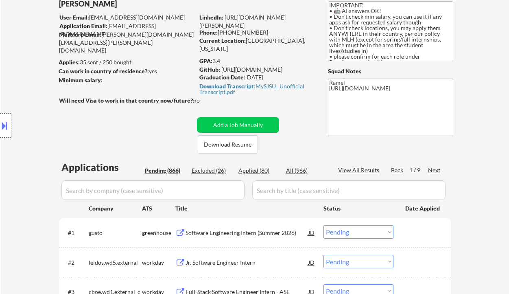
drag, startPoint x: 258, startPoint y: 170, endPoint x: 220, endPoint y: 9, distance: 165.3
click at [259, 169] on div "Applied (80)" at bounding box center [258, 170] width 41 height 8
select select ""applied""
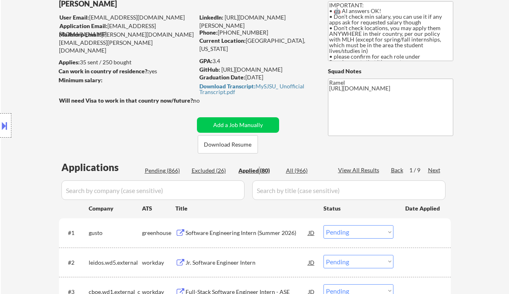
select select ""applied""
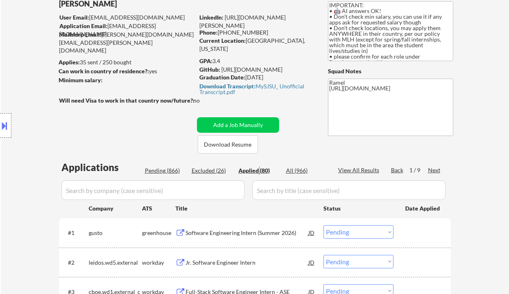
select select ""applied""
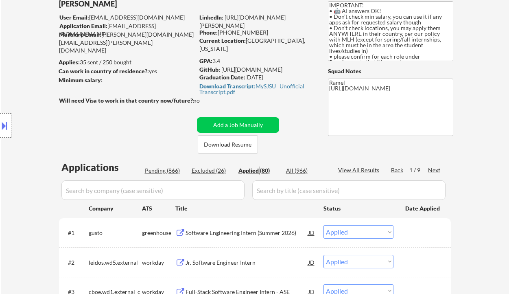
select select ""applied""
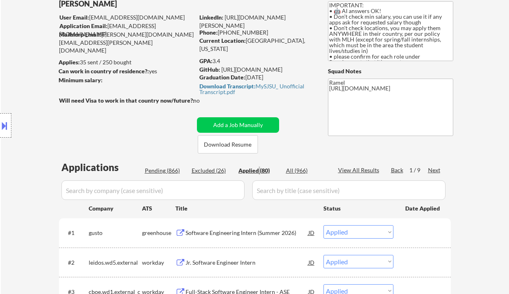
select select ""applied""
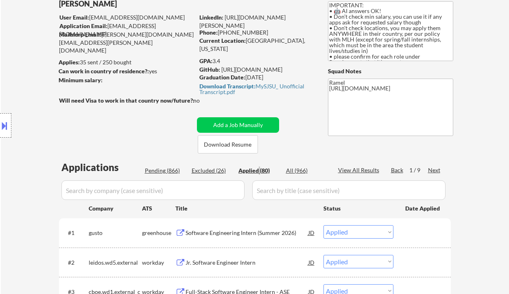
select select ""applied""
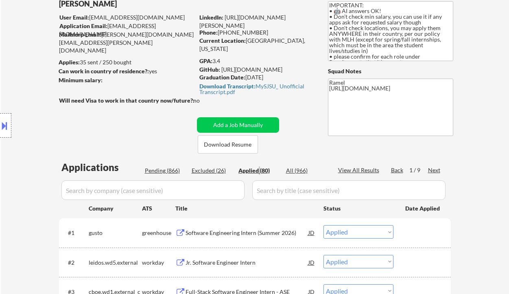
select select ""applied""
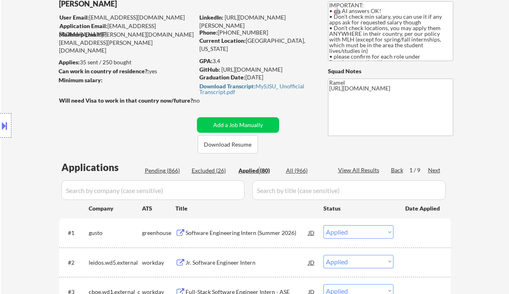
select select ""applied""
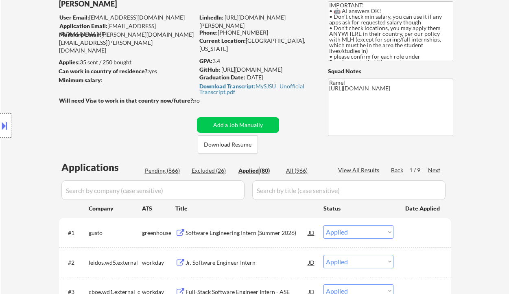
select select ""applied""
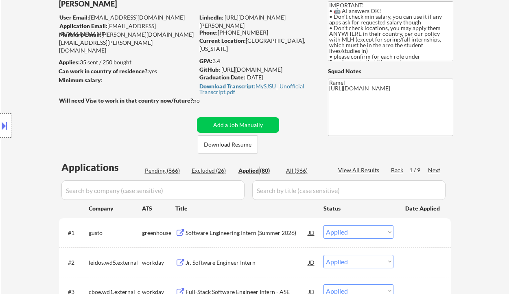
select select ""applied""
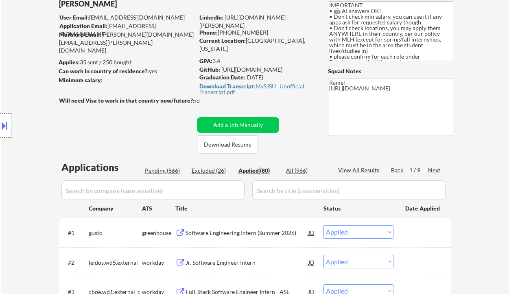
select select ""applied""
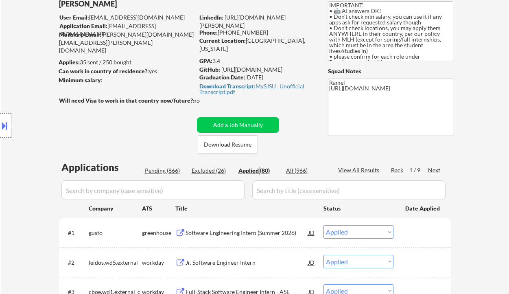
select select ""applied""
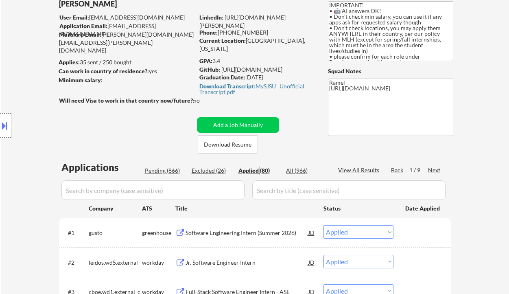
select select ""applied""
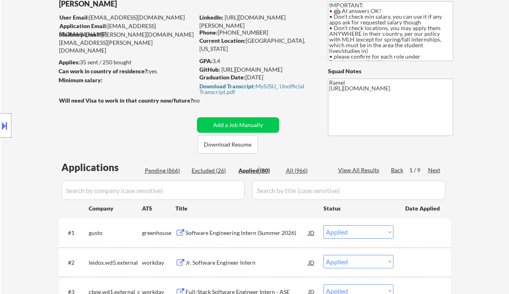
select select ""applied""
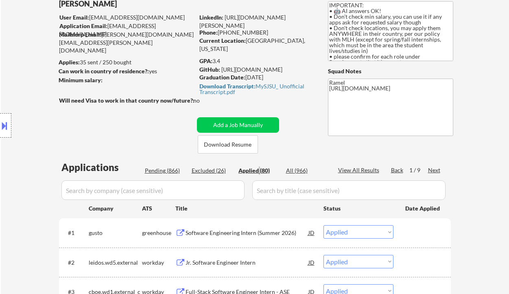
select select ""applied""
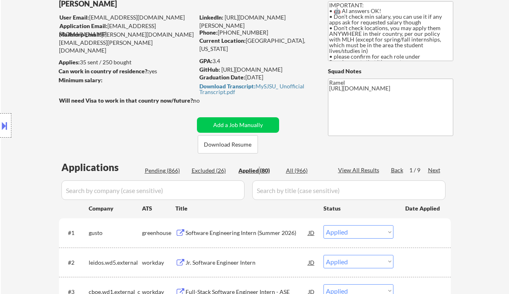
select select ""applied""
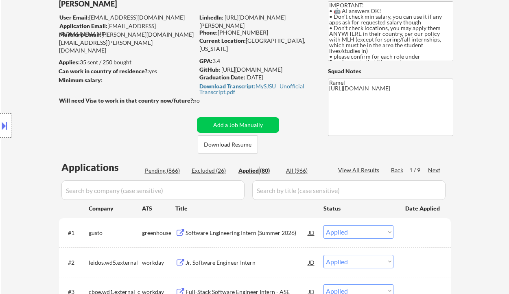
select select ""applied""
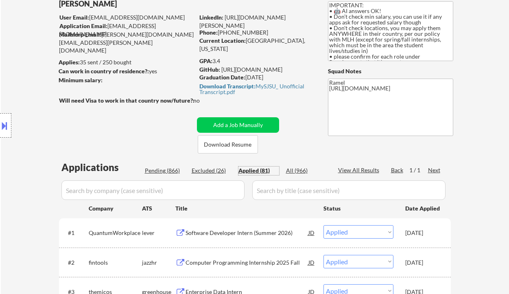
scroll to position [0, 0]
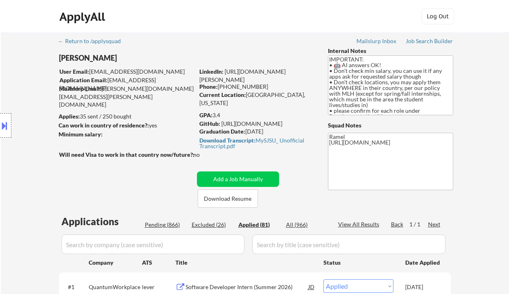
select select ""applied""
